Goal: Obtain resource: Obtain resource

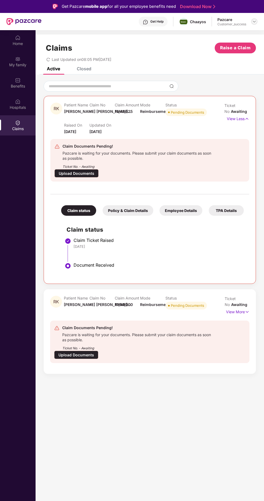
click at [254, 21] on img at bounding box center [254, 21] width 4 height 4
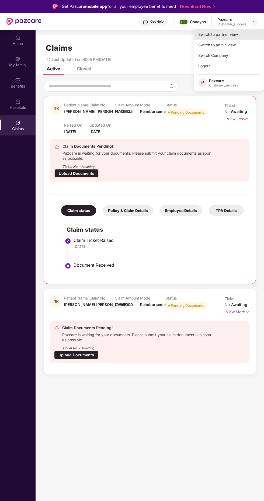
click at [230, 36] on div "Switch to partner view" at bounding box center [229, 34] width 70 height 11
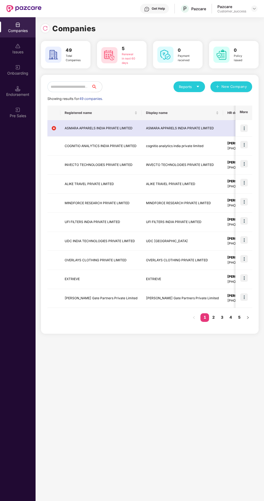
click at [91, 87] on input "text" at bounding box center [69, 86] width 44 height 11
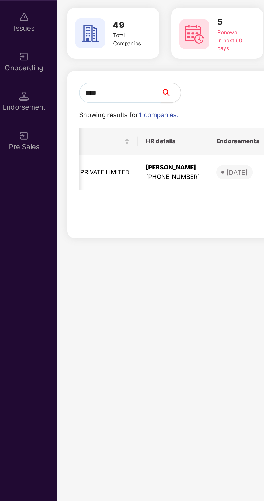
scroll to position [0, 216]
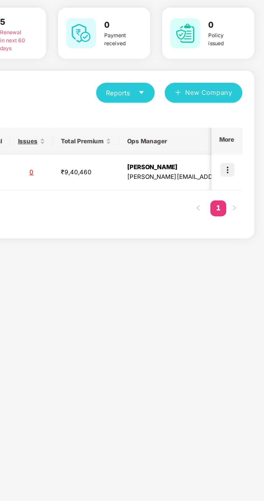
type input "****"
click at [246, 130] on img at bounding box center [244, 129] width 8 height 8
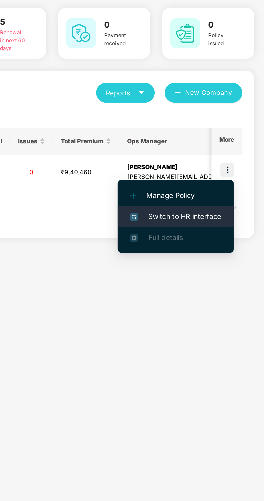
click at [224, 153] on span "Switch to HR interface" at bounding box center [216, 153] width 49 height 6
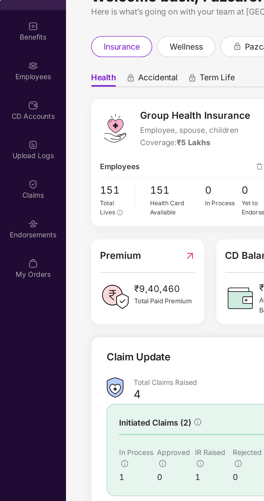
scroll to position [0, 0]
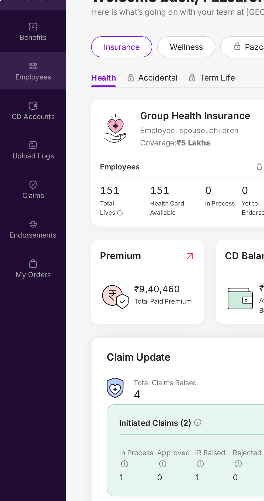
click at [21, 71] on div "Employees" at bounding box center [18, 73] width 36 height 5
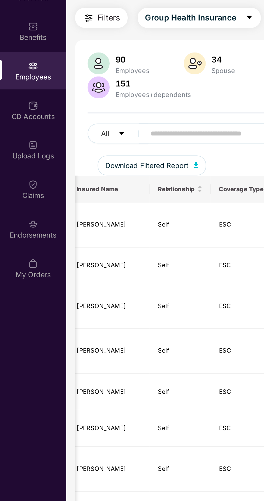
scroll to position [0, 132]
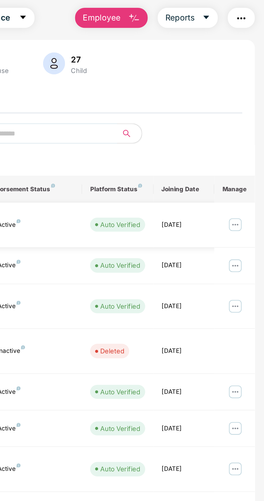
click at [246, 148] on img at bounding box center [248, 152] width 9 height 9
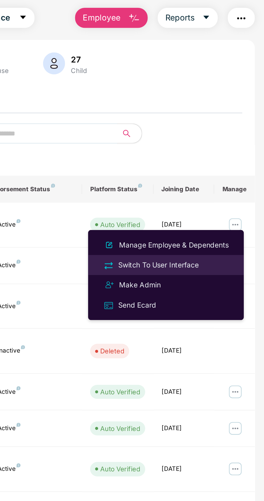
click at [218, 176] on div "Switch To User Interface" at bounding box center [207, 175] width 46 height 6
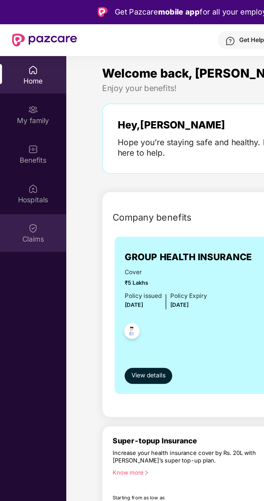
click at [20, 129] on div "Claims" at bounding box center [18, 128] width 36 height 5
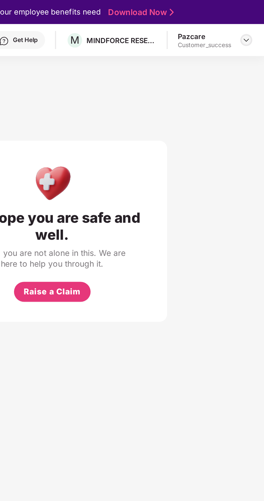
click at [254, 23] on img at bounding box center [254, 21] width 4 height 4
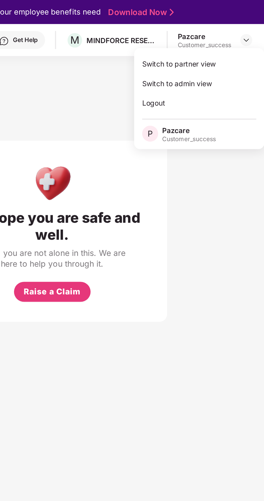
click at [238, 127] on div "We hope you are safe and well. If not, you are not alone in this. We are here t…" at bounding box center [149, 113] width 207 height 119
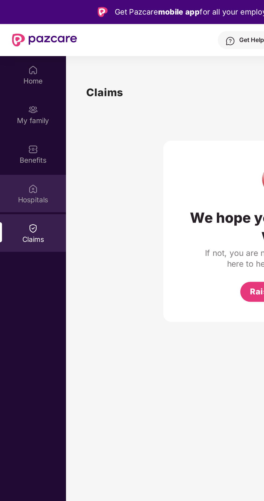
click at [20, 105] on div "Hospitals" at bounding box center [18, 107] width 36 height 5
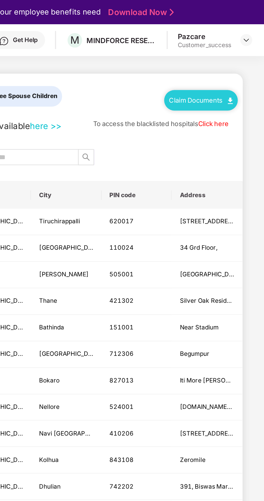
click at [245, 54] on img at bounding box center [245, 55] width 3 height 4
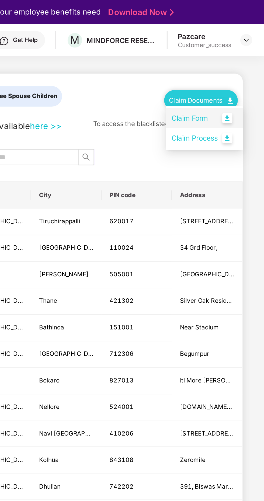
click at [246, 64] on link "Claim Form" at bounding box center [231, 64] width 35 height 12
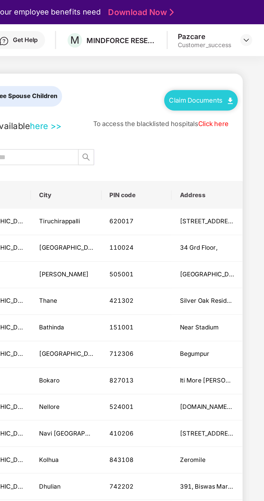
click at [242, 54] on link "Claim Documents" at bounding box center [230, 54] width 34 height 4
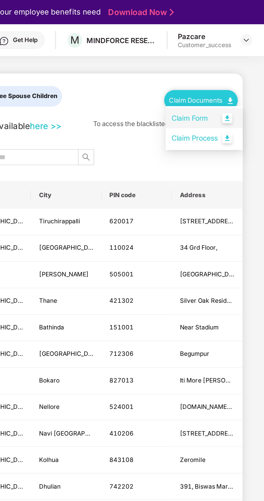
click at [246, 65] on link "Claim Form" at bounding box center [231, 64] width 35 height 12
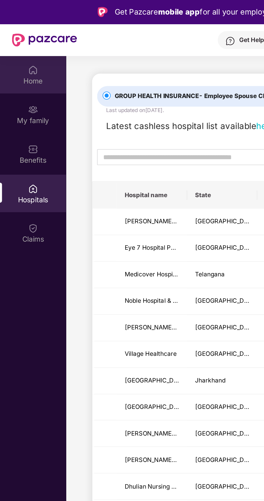
click at [18, 40] on div "Home" at bounding box center [18, 40] width 36 height 20
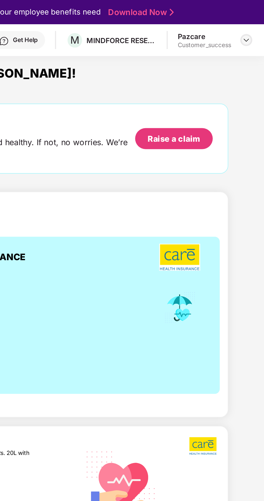
click at [254, 22] on img at bounding box center [254, 21] width 4 height 4
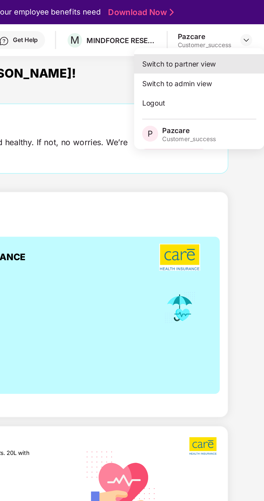
click at [230, 36] on div "Switch to partner view" at bounding box center [229, 34] width 70 height 11
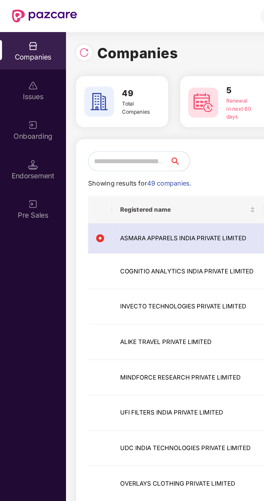
click at [76, 87] on input "text" at bounding box center [69, 86] width 44 height 11
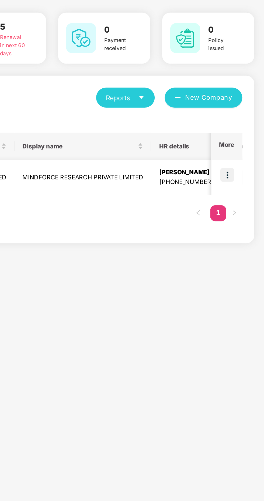
type input "****"
click at [246, 130] on img at bounding box center [244, 129] width 8 height 8
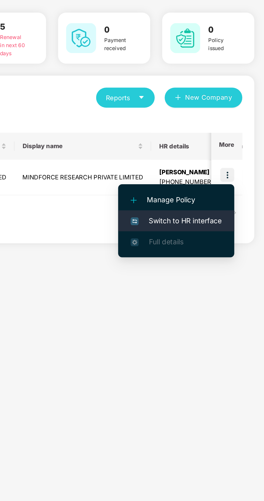
click at [225, 154] on span "Switch to HR interface" at bounding box center [216, 153] width 49 height 6
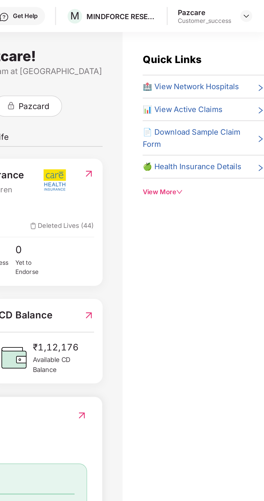
click at [219, 102] on icon "down" at bounding box center [219, 104] width 4 height 4
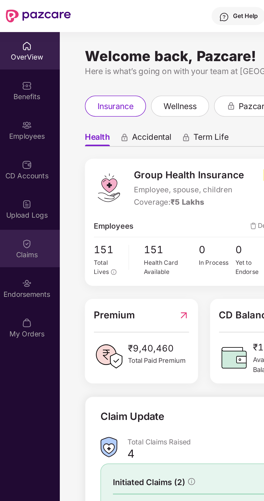
click at [17, 135] on div "Claims" at bounding box center [18, 136] width 36 height 5
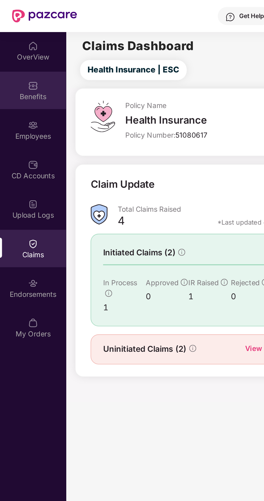
click at [19, 48] on img at bounding box center [17, 45] width 5 height 5
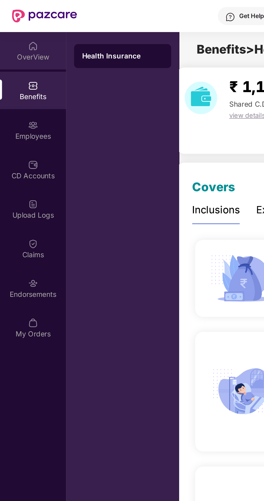
click at [17, 27] on div "OverView" at bounding box center [18, 27] width 36 height 20
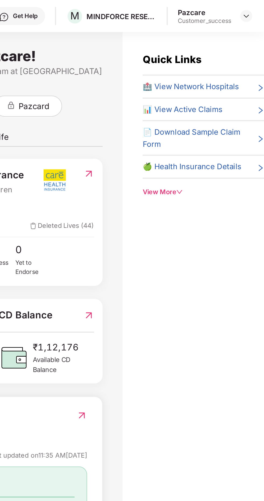
click at [223, 70] on span "📄 Download Sample Claim Form" at bounding box center [229, 74] width 61 height 13
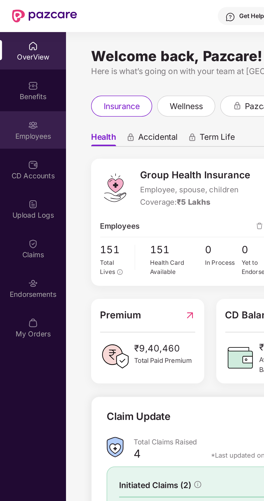
click at [17, 71] on div "Employees" at bounding box center [18, 73] width 36 height 5
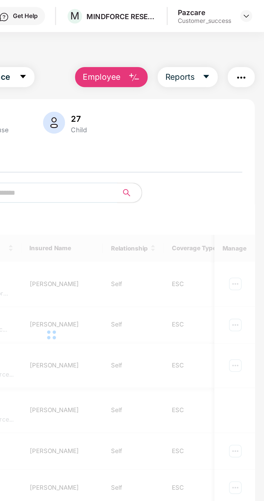
click at [223, 185] on td "ESC" at bounding box center [226, 197] width 33 height 24
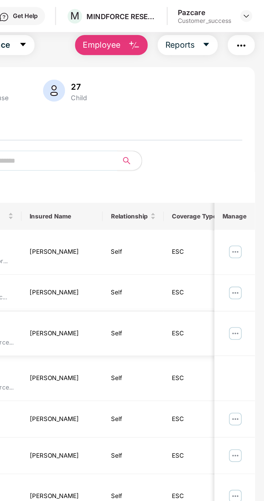
scroll to position [16, 0]
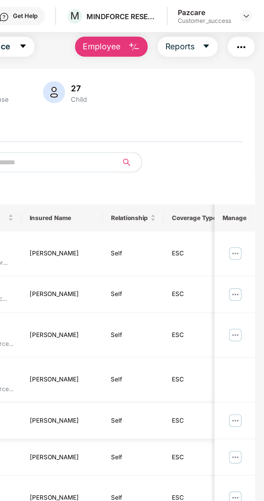
click at [250, 222] on img at bounding box center [248, 226] width 9 height 9
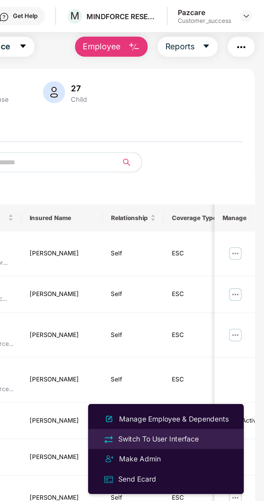
click at [214, 237] on div "Switch To User Interface" at bounding box center [207, 236] width 46 height 6
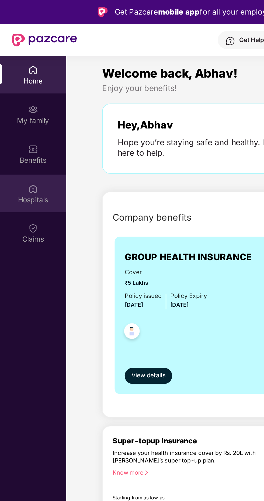
click at [19, 107] on div "Hospitals" at bounding box center [18, 107] width 36 height 5
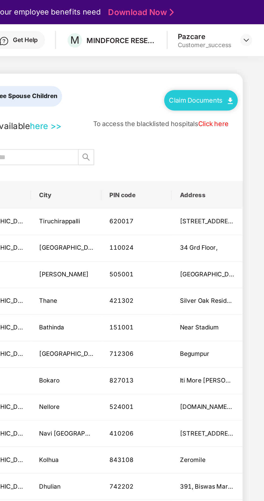
click at [243, 54] on link "Claim Documents" at bounding box center [230, 54] width 34 height 4
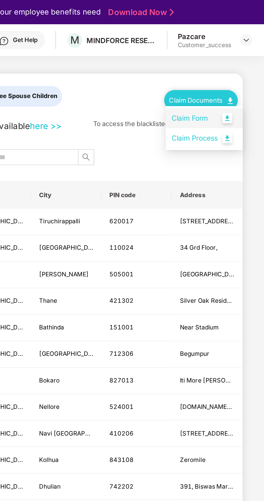
click at [248, 66] on link "Claim Form" at bounding box center [231, 64] width 35 height 12
